Goal: Task Accomplishment & Management: Use online tool/utility

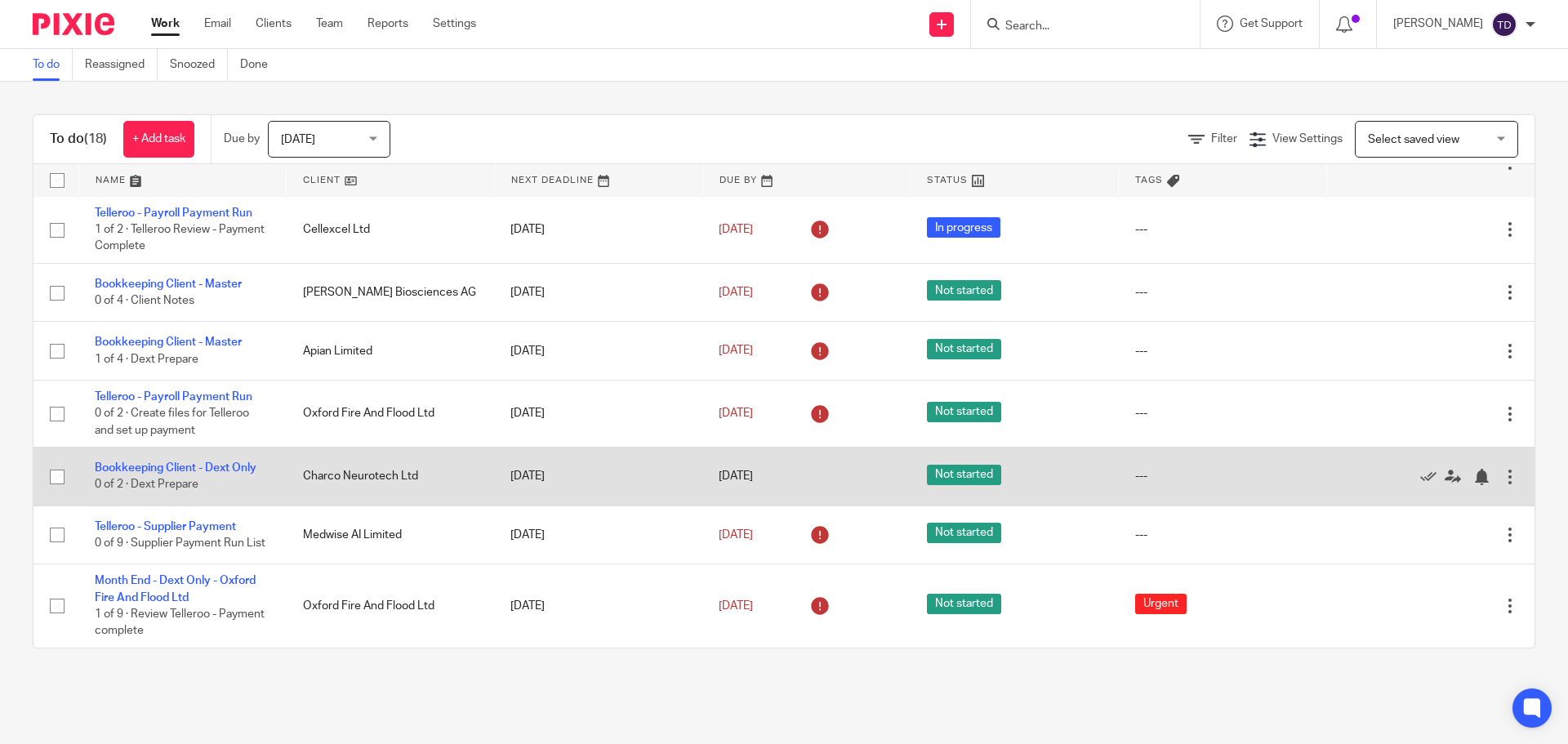
scroll to position [613, 0]
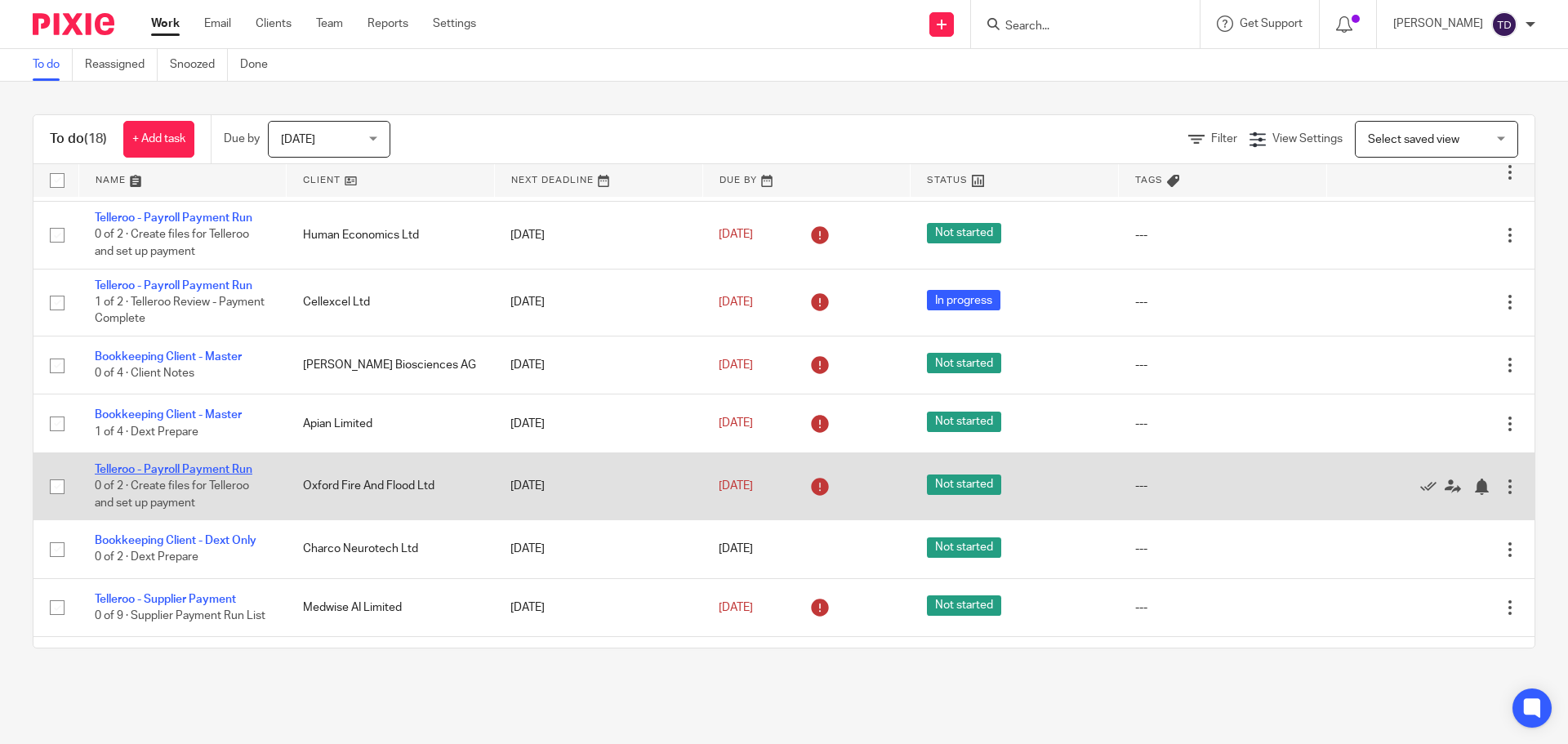
click at [235, 464] on link "Telleroo - Payroll Payment Run" at bounding box center [173, 469] width 157 height 11
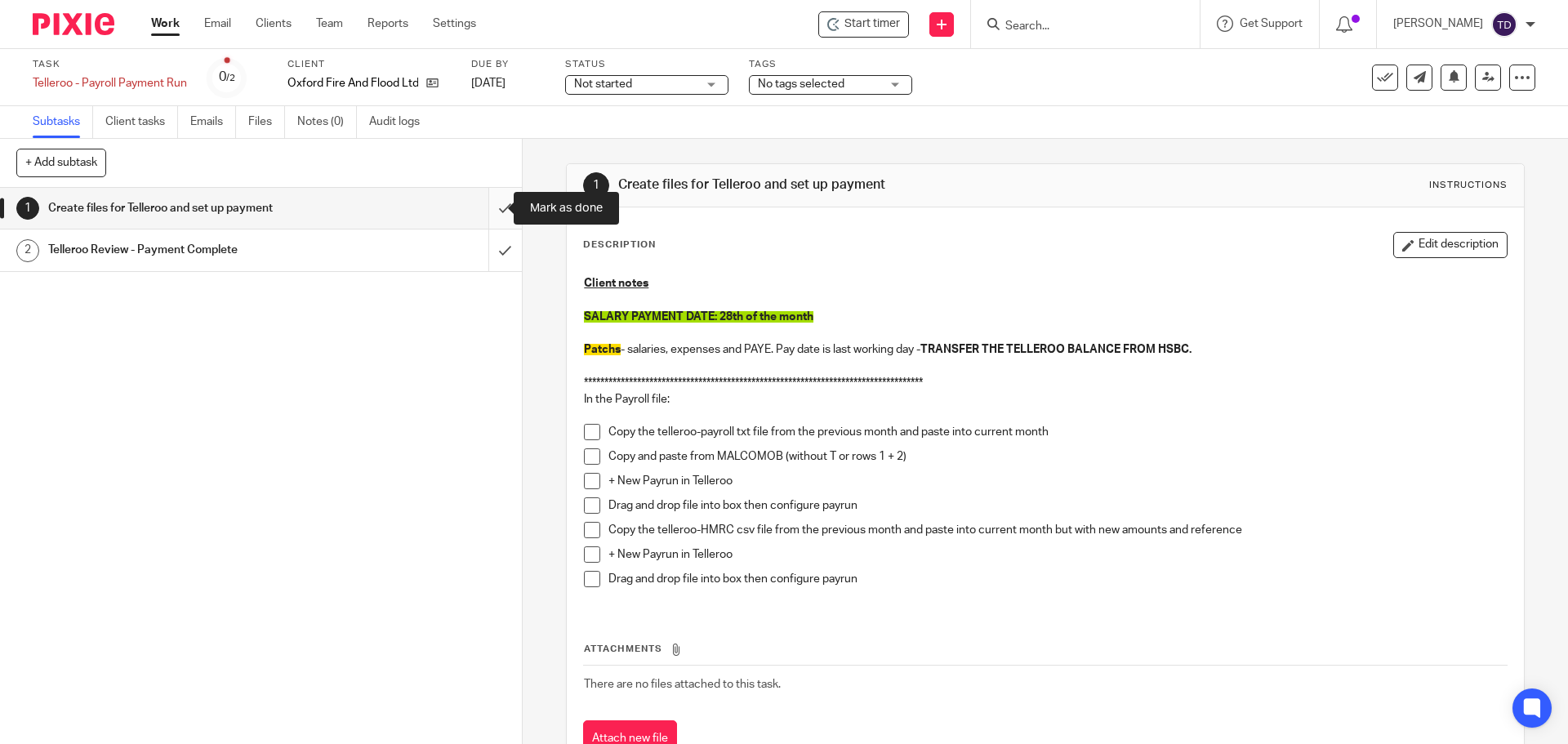
click at [490, 209] on input "submit" at bounding box center [260, 208] width 521 height 40
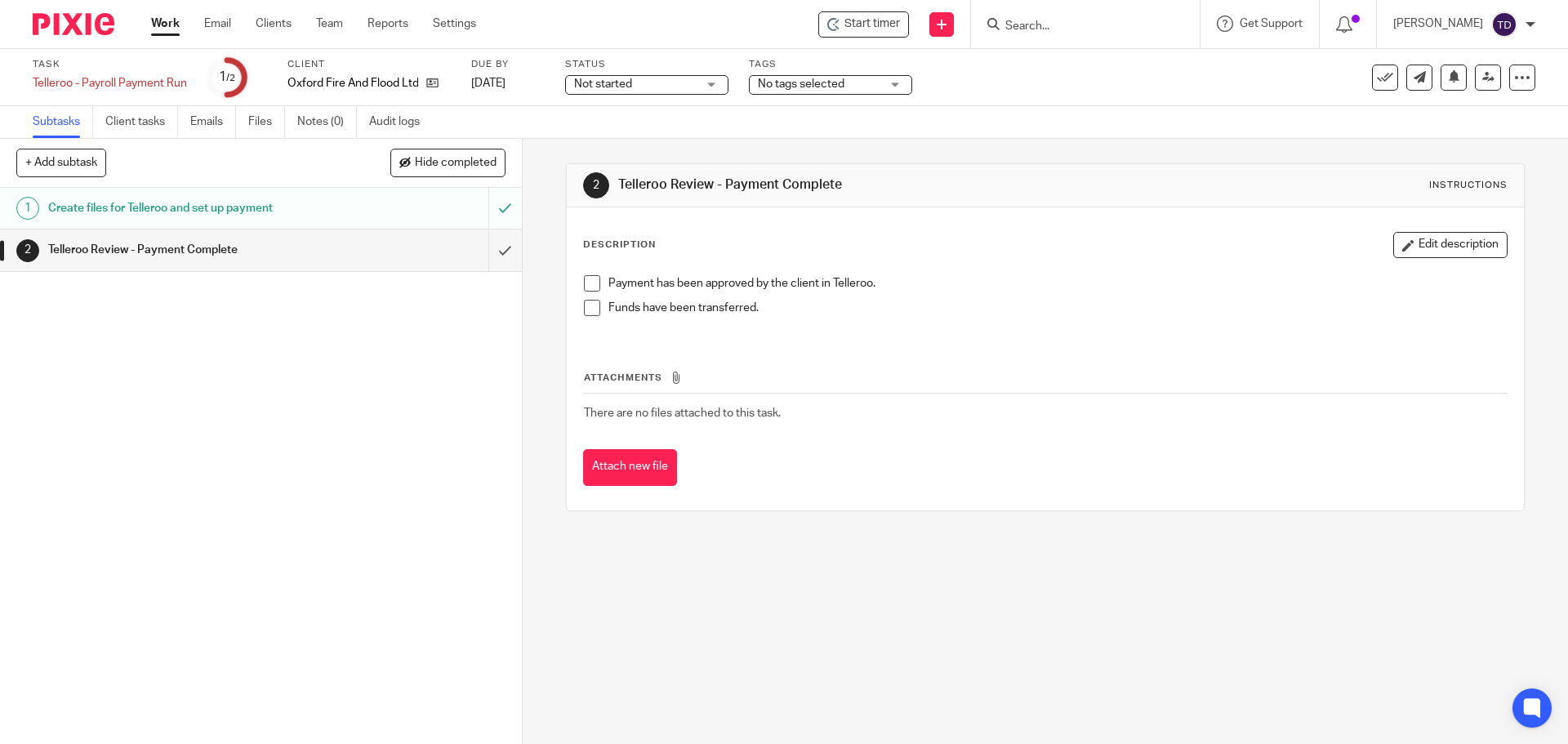
click at [170, 22] on link "Work" at bounding box center [165, 24] width 29 height 17
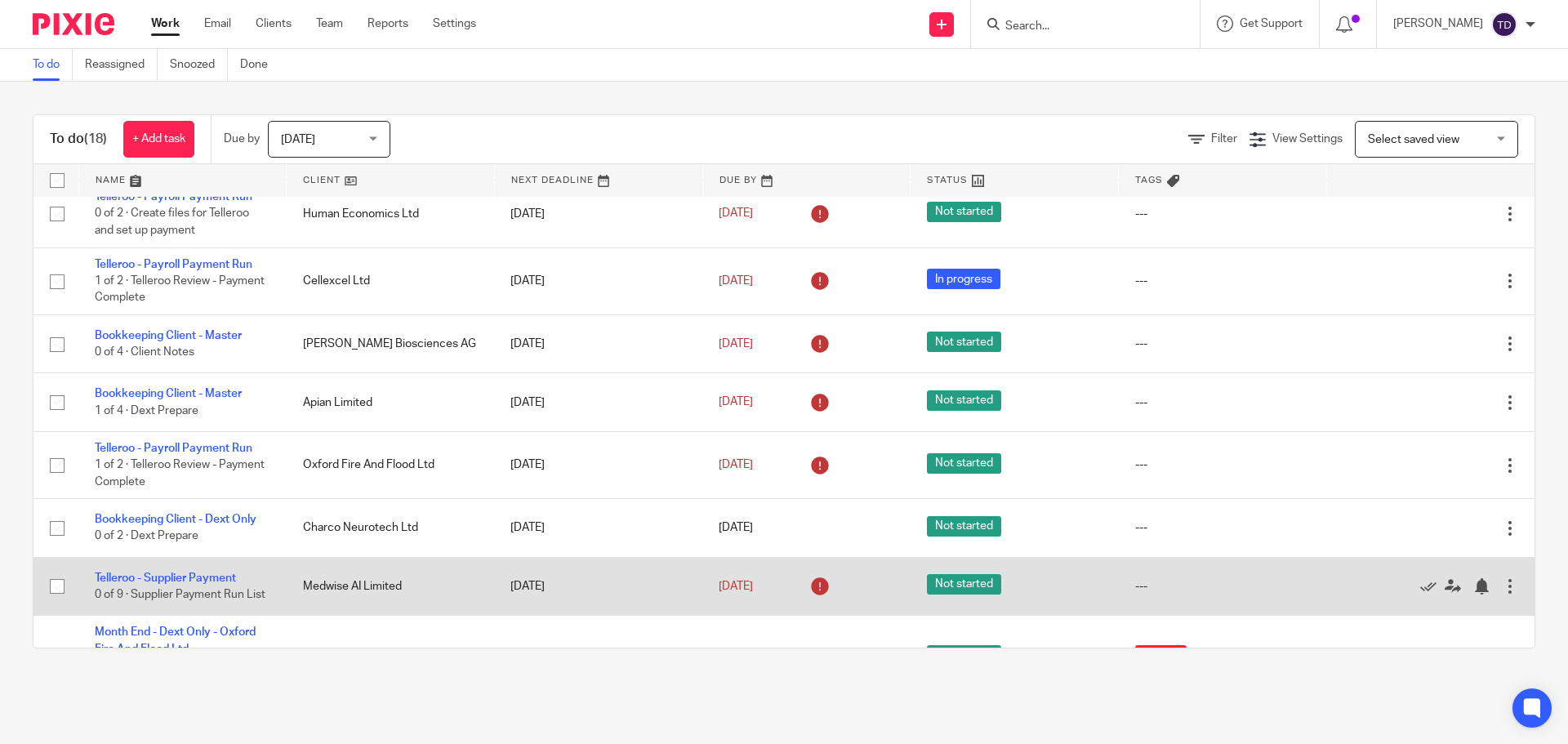
scroll to position [695, 0]
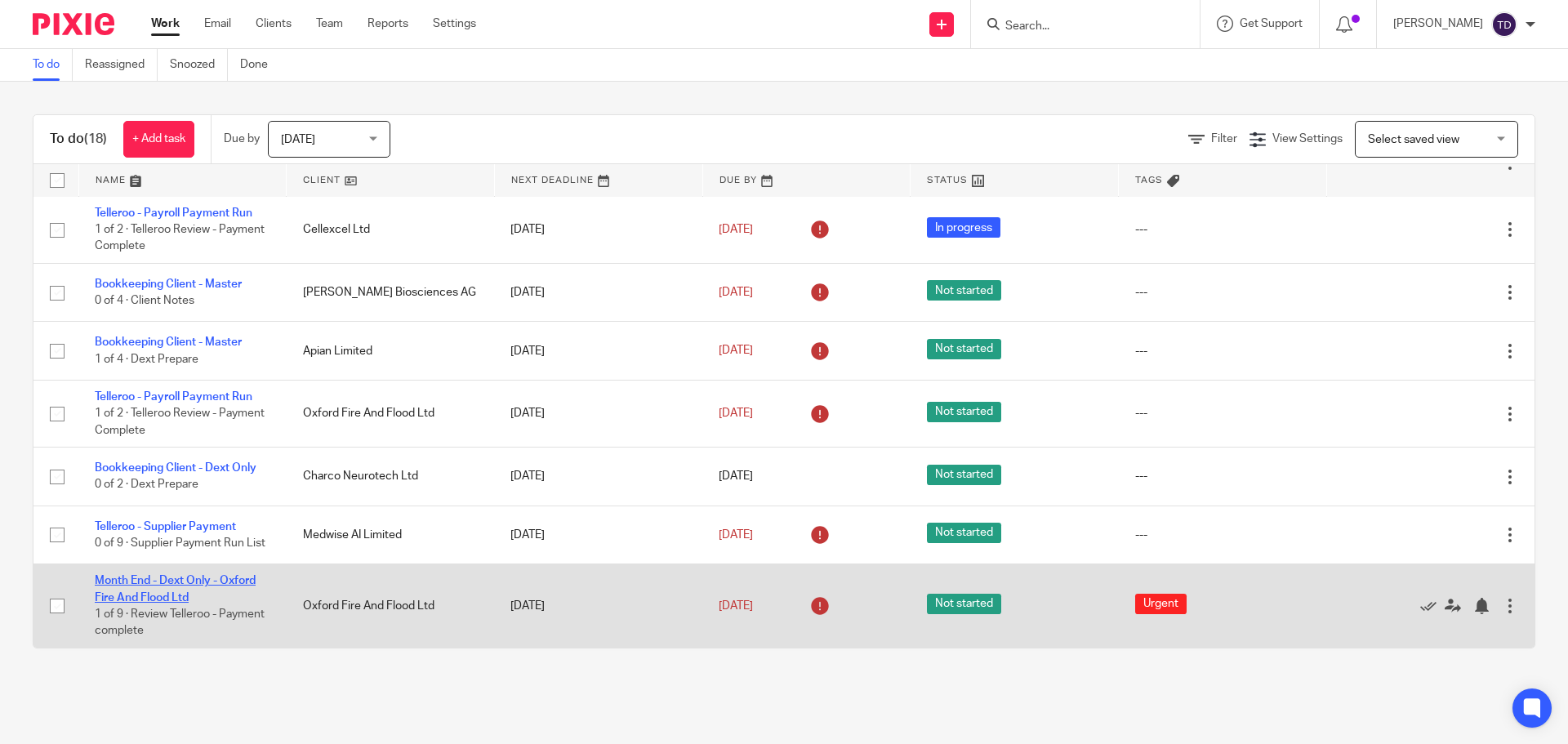
click at [178, 579] on link "Month End - Dext Only - Oxford Fire And Flood Ltd" at bounding box center [175, 589] width 161 height 28
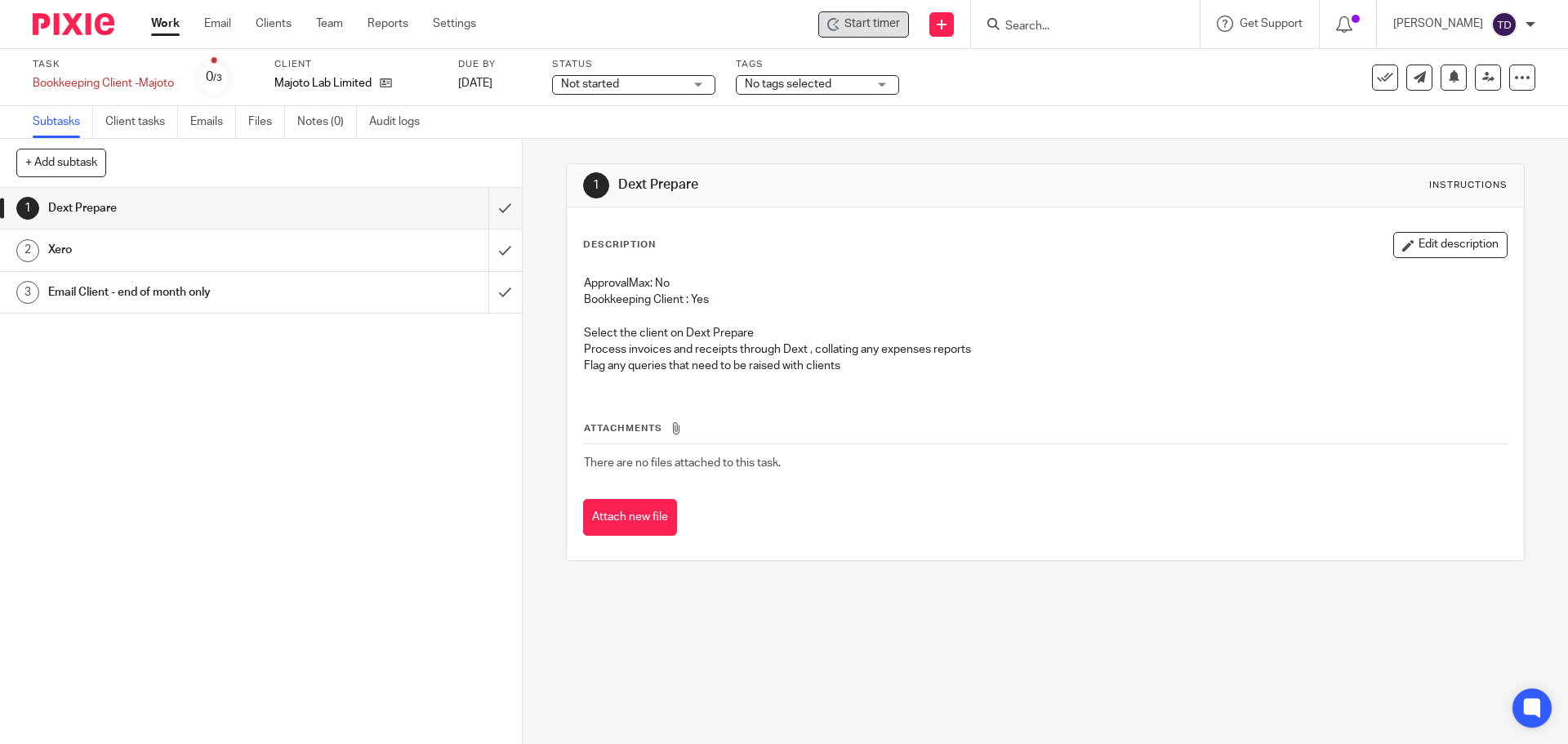
click at [892, 24] on span "Start timer" at bounding box center [872, 24] width 55 height 17
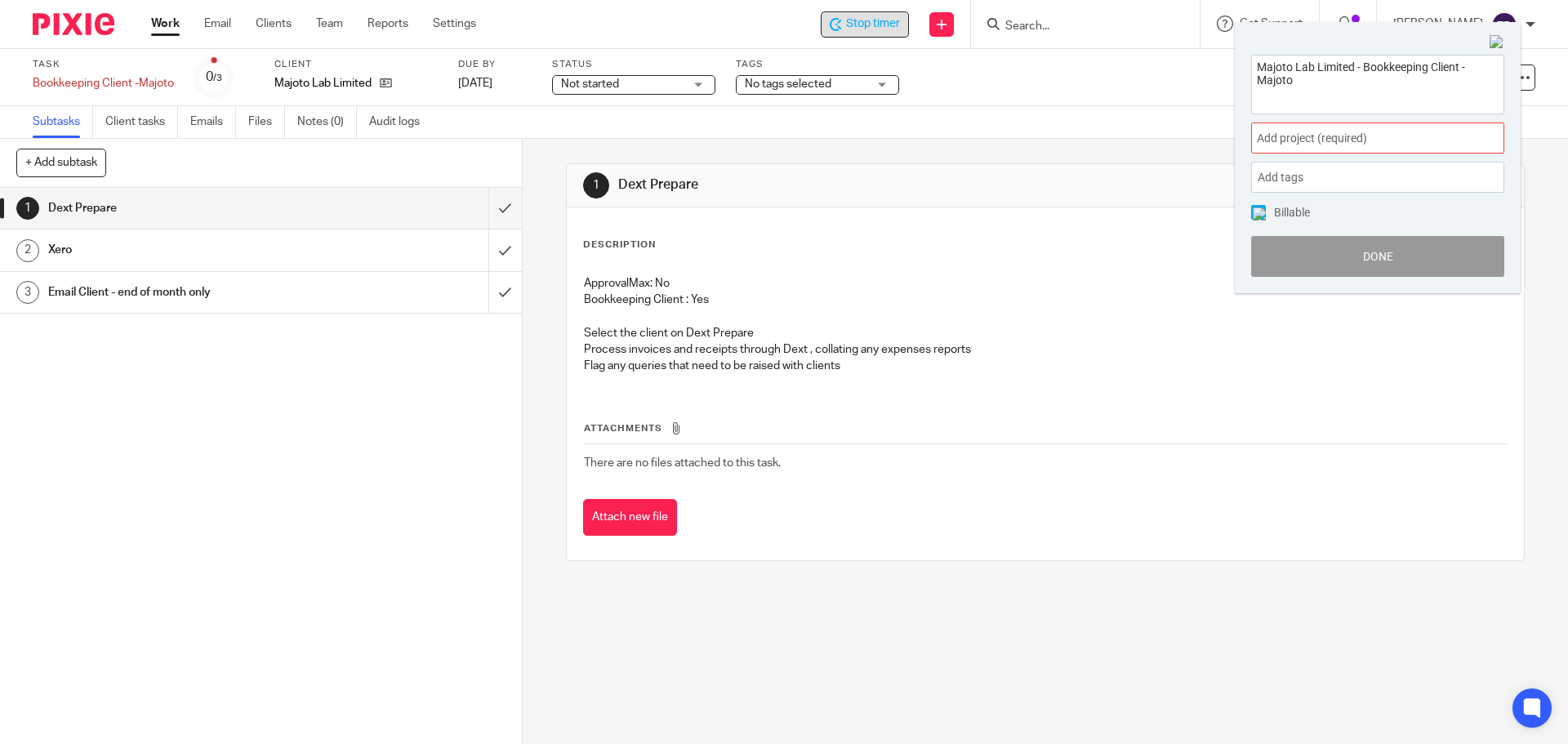
click at [1353, 129] on div "Add project (required) :" at bounding box center [1377, 138] width 253 height 31
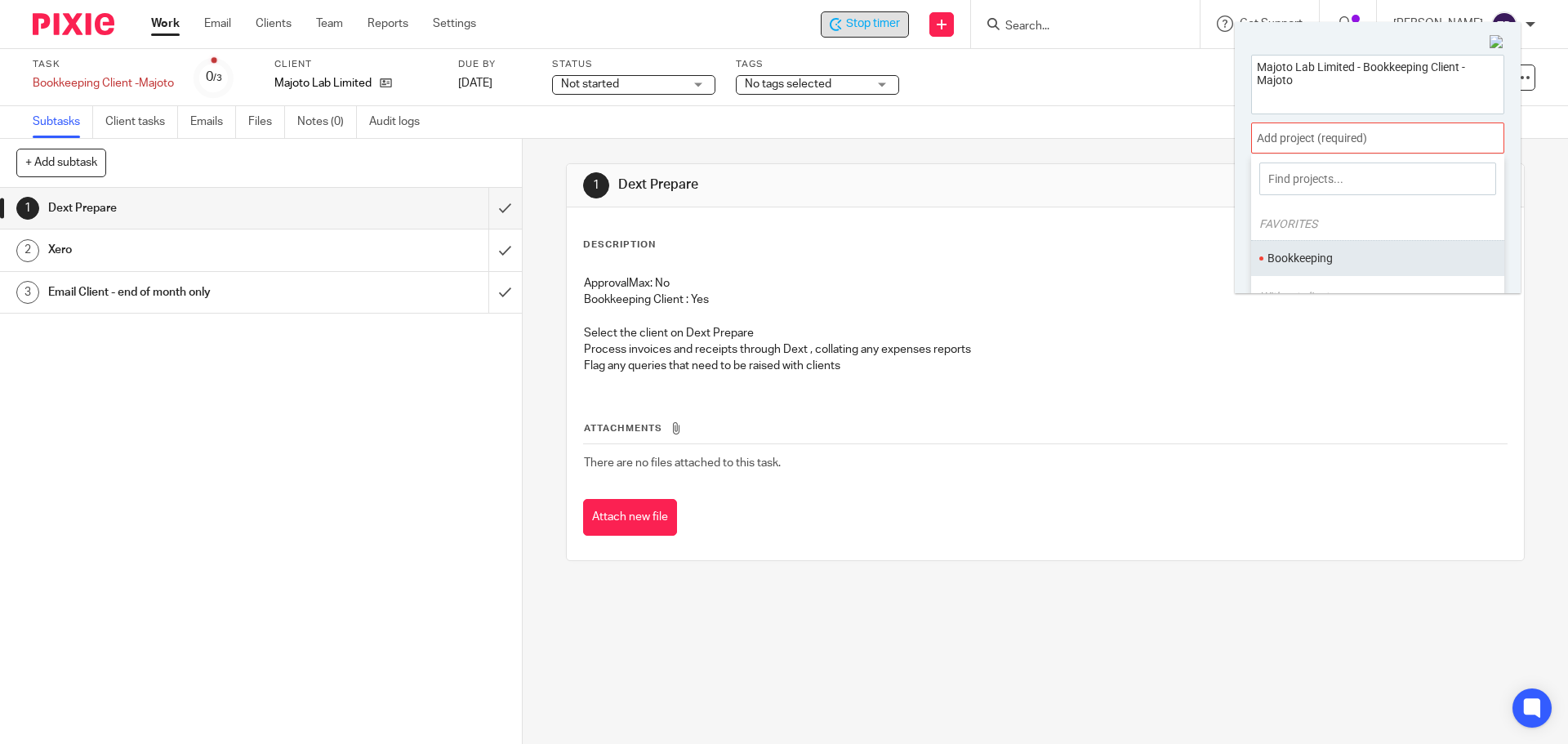
click at [1340, 251] on li "Bookkeeping" at bounding box center [1374, 258] width 213 height 17
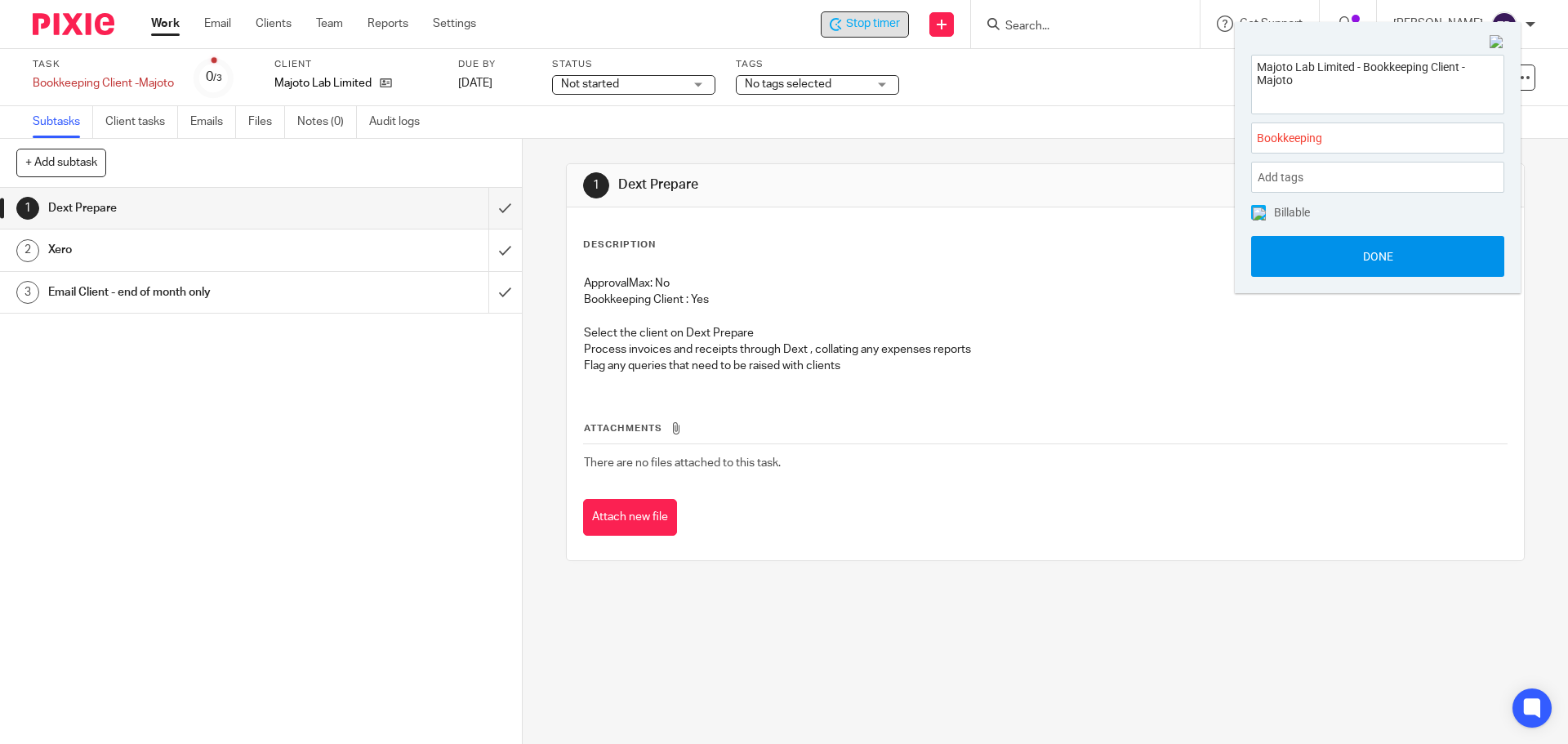
click at [1321, 248] on button "Done" at bounding box center [1377, 257] width 253 height 40
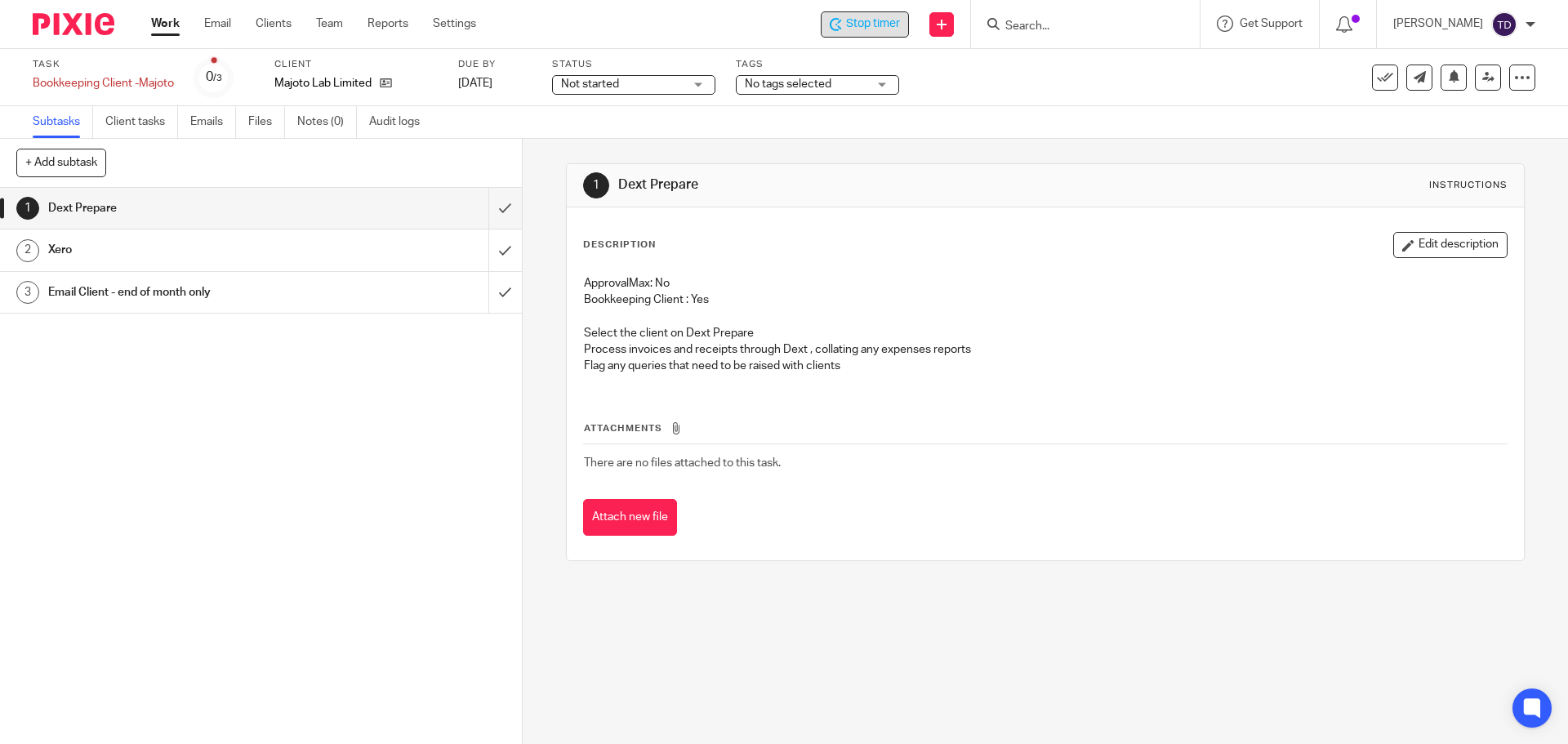
click at [896, 192] on h1 "Dext Prepare" at bounding box center [849, 185] width 463 height 17
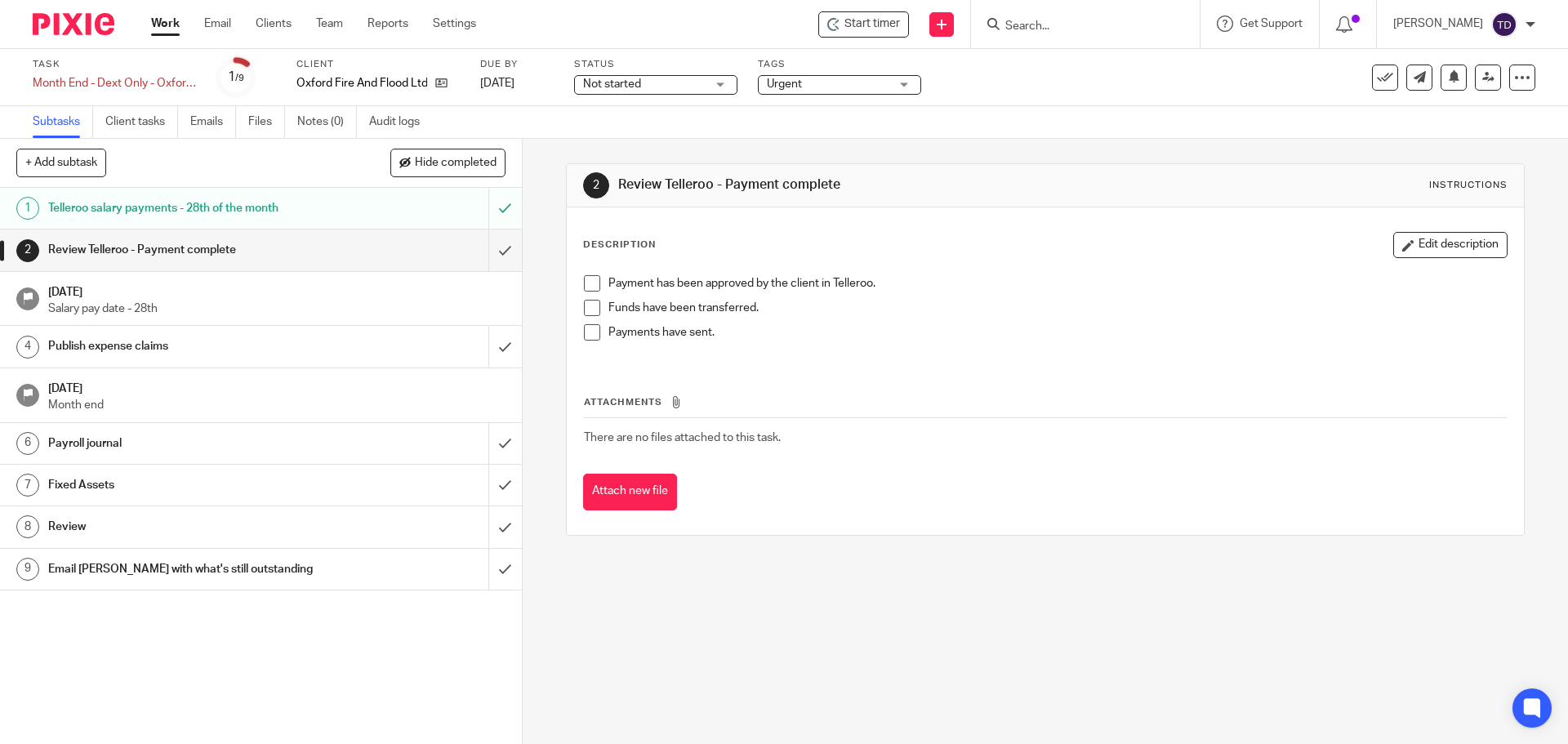
click at [303, 221] on h1 "Telleroo salary payments - 28th of the month" at bounding box center [189, 208] width 282 height 25
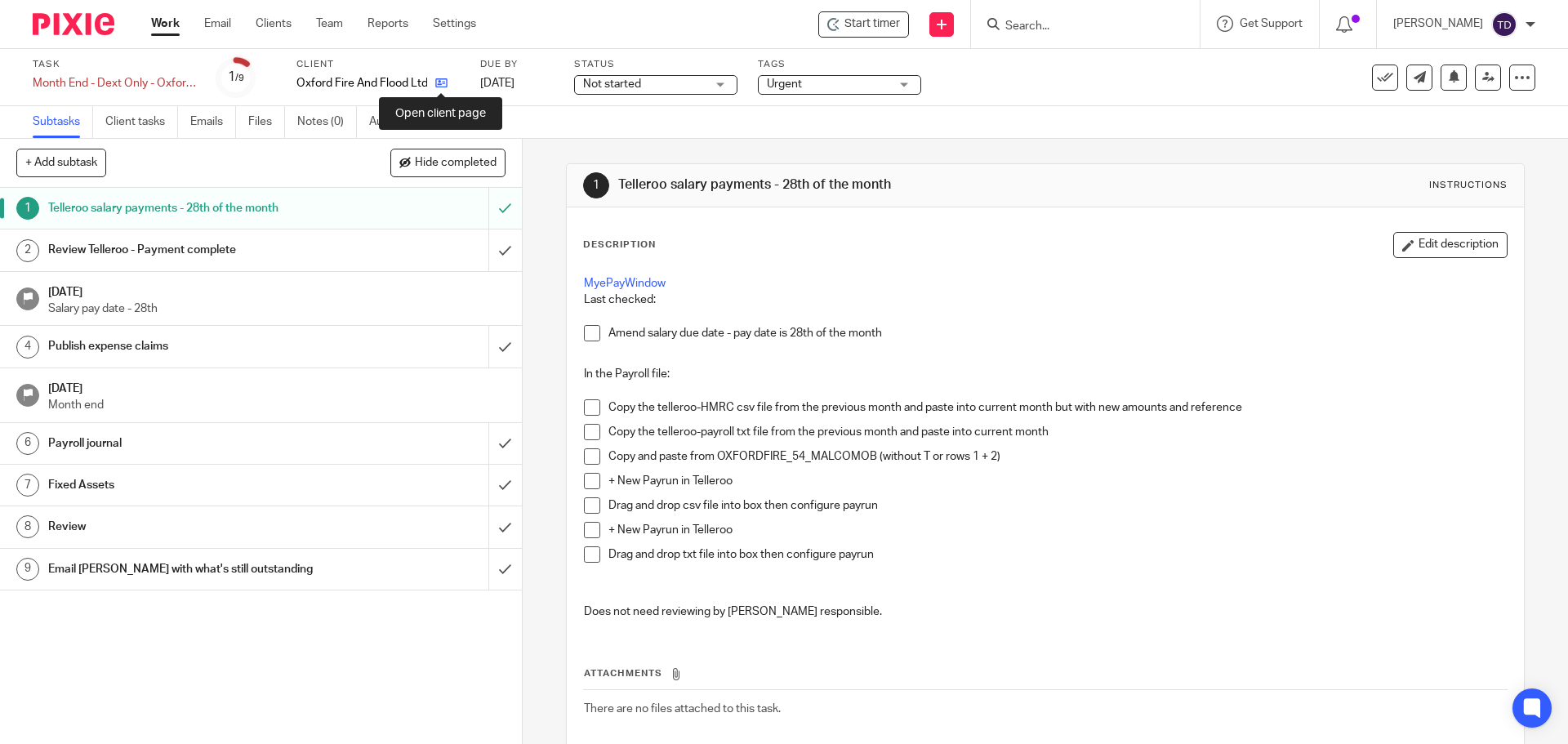
click at [445, 75] on link at bounding box center [437, 84] width 20 height 17
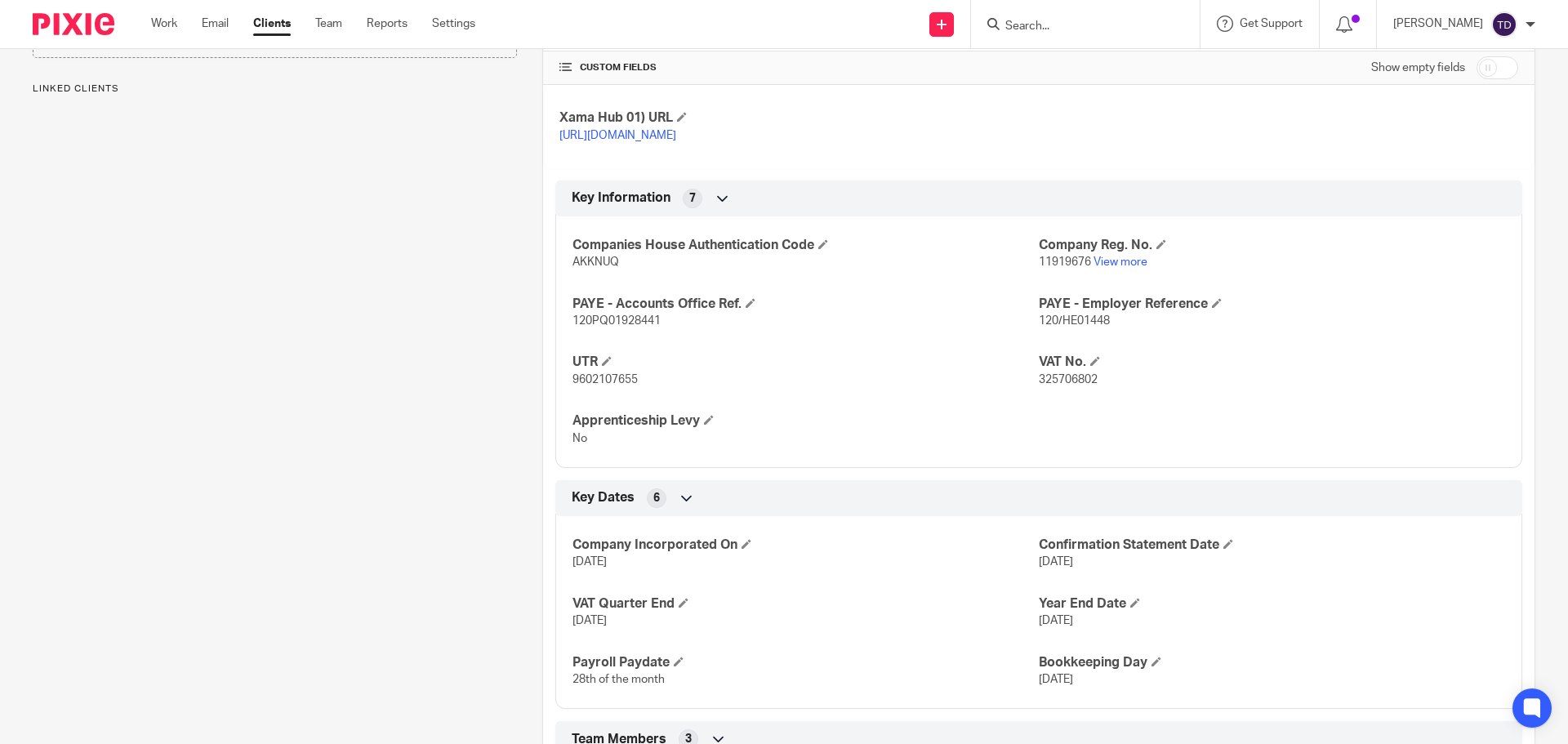
scroll to position [833, 0]
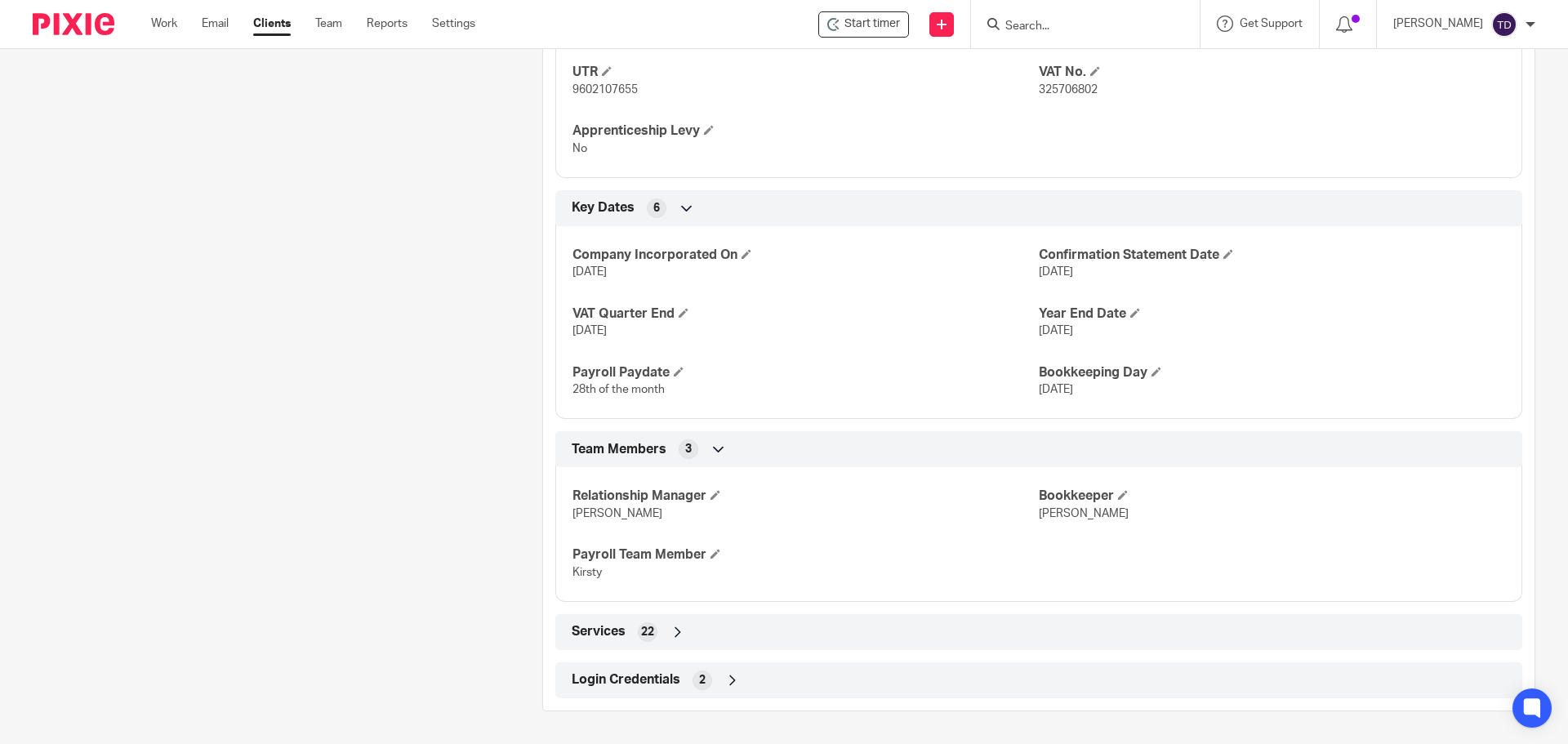
click at [672, 624] on icon at bounding box center [678, 632] width 17 height 17
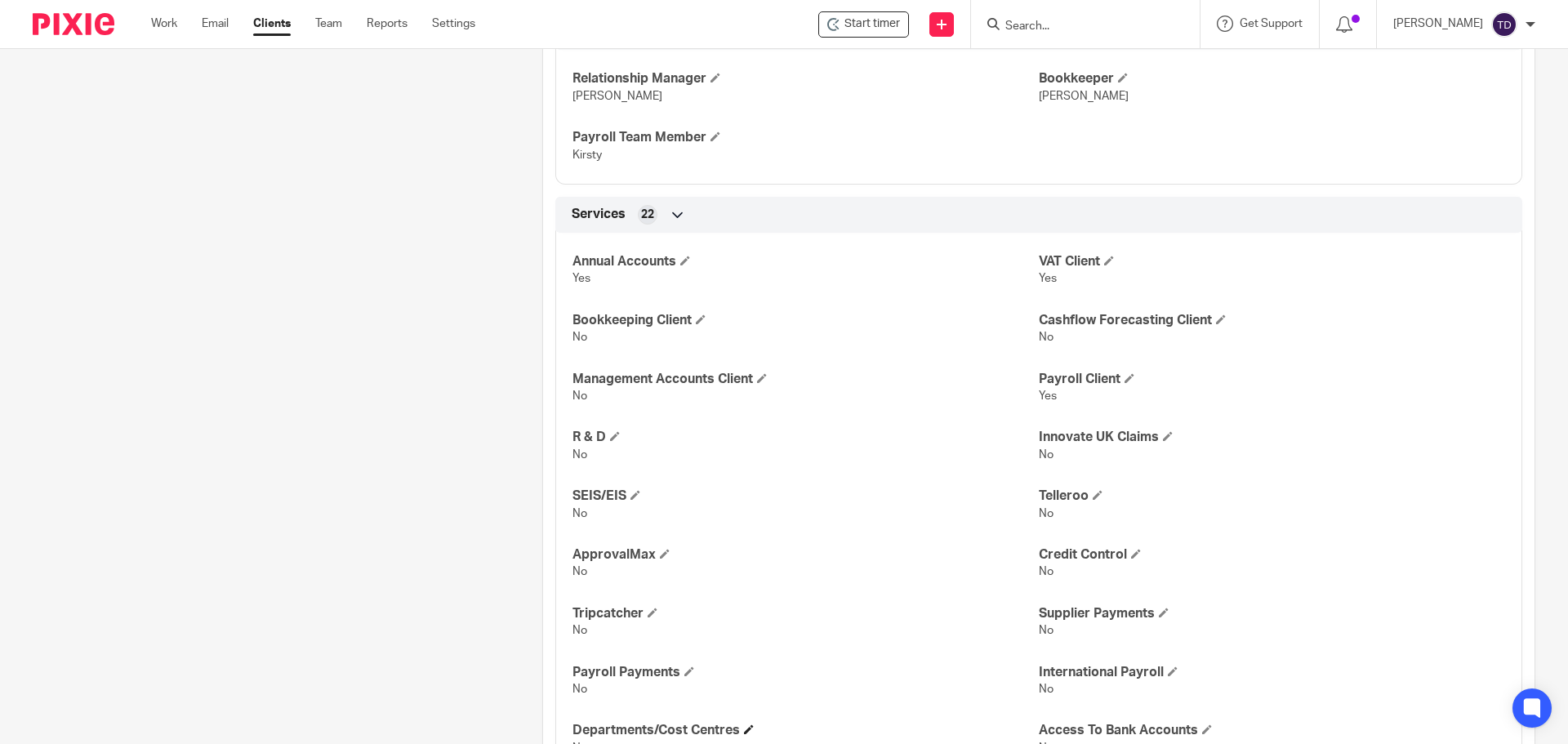
scroll to position [1414, 0]
